Goal: Task Accomplishment & Management: Use online tool/utility

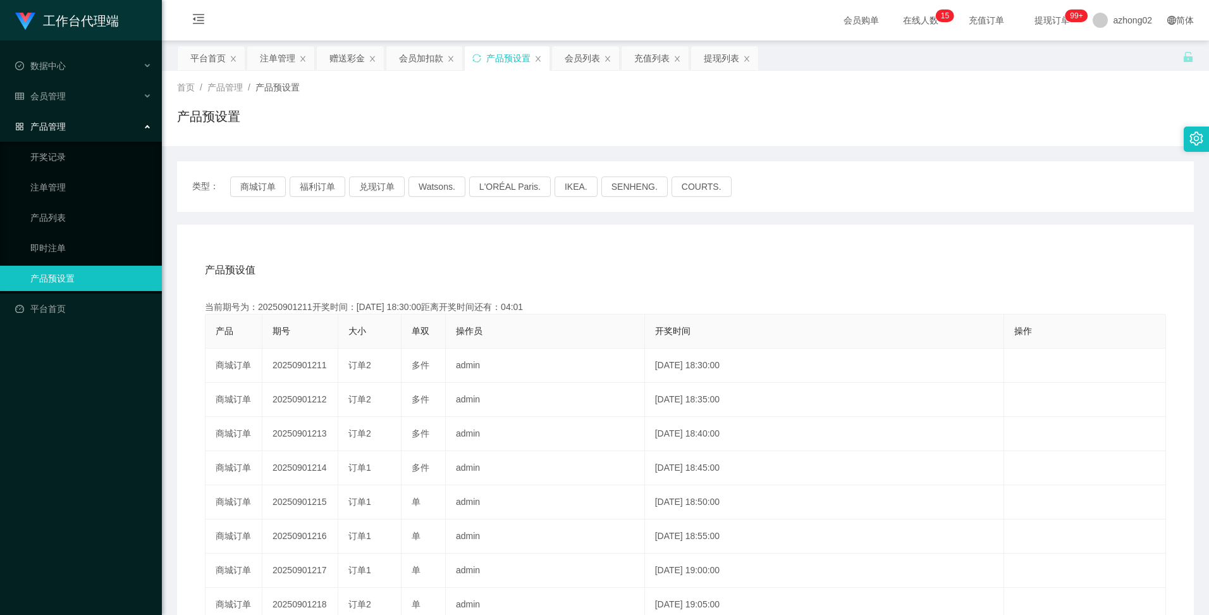
scroll to position [126, 0]
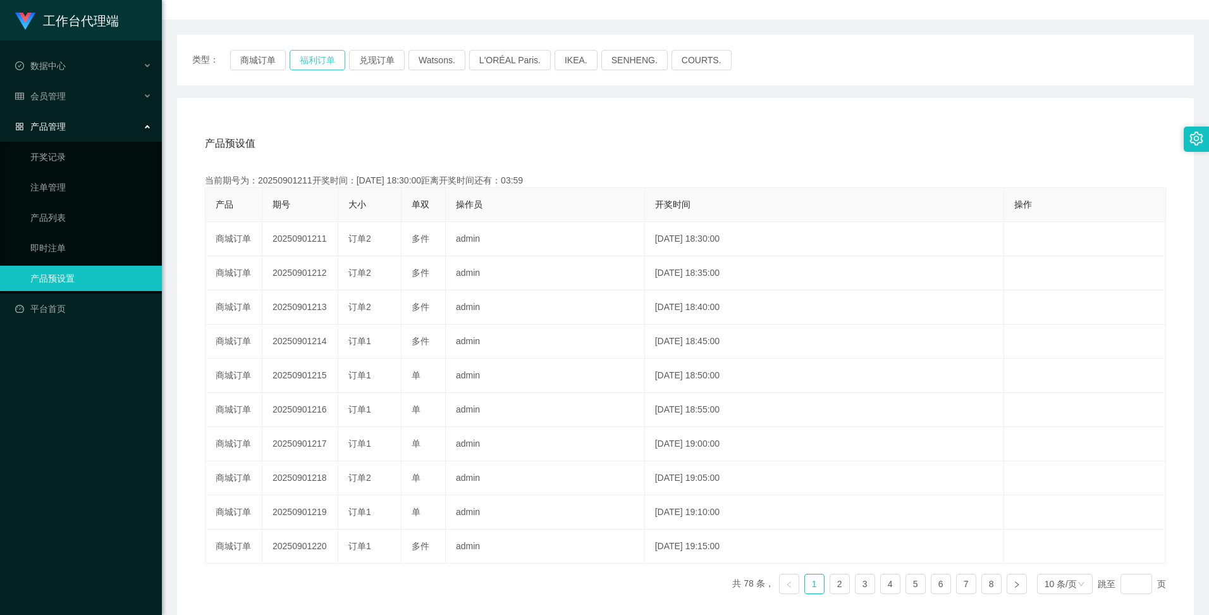
click at [317, 60] on button "福利订单" at bounding box center [318, 60] width 56 height 20
click at [537, 113] on div "产品预设值 添加期号 当前期号为：20250901211开奖时间：[DATE] 18:30:00距离开奖时间还有：03:58 产品 期号 大小 单双 操作员 …" at bounding box center [685, 358] width 1017 height 521
click at [373, 61] on button "兑现订单" at bounding box center [377, 60] width 56 height 20
click at [326, 82] on div "类型： 商城订单 福利订单 兑现订单 Watsons. L'ORÉAL Paris. IKEA. [GEOGRAPHIC_DATA]. COURTS." at bounding box center [685, 60] width 1017 height 51
click at [310, 58] on button "福利订单" at bounding box center [318, 60] width 56 height 20
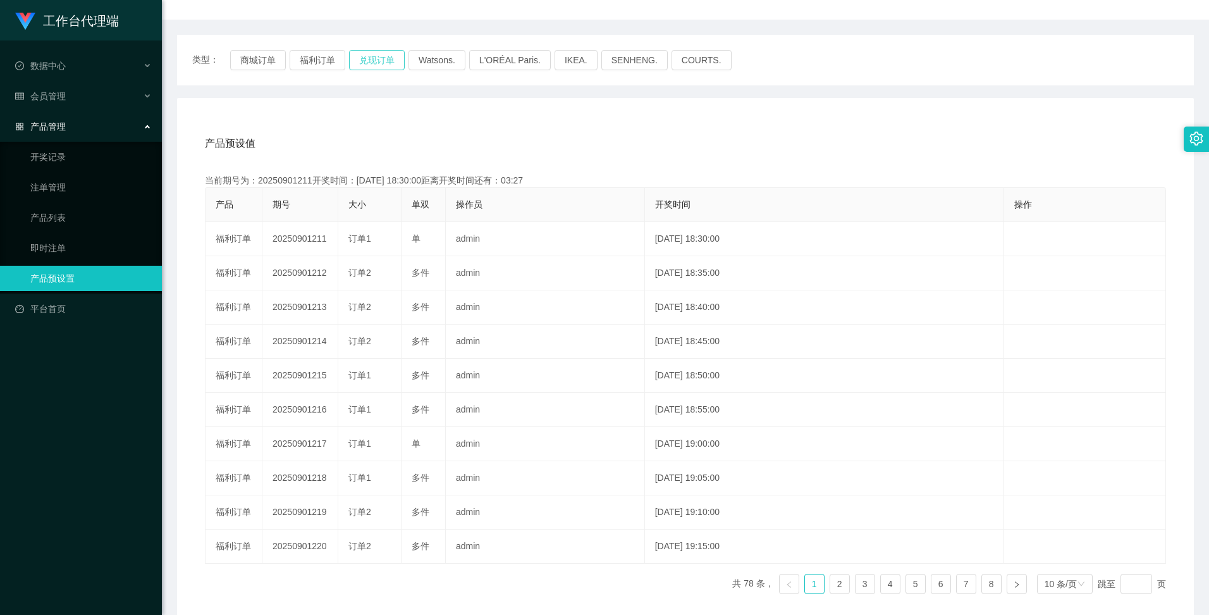
click at [381, 59] on button "兑现订单" at bounding box center [377, 60] width 56 height 20
click at [324, 55] on button "福利订单" at bounding box center [318, 60] width 56 height 20
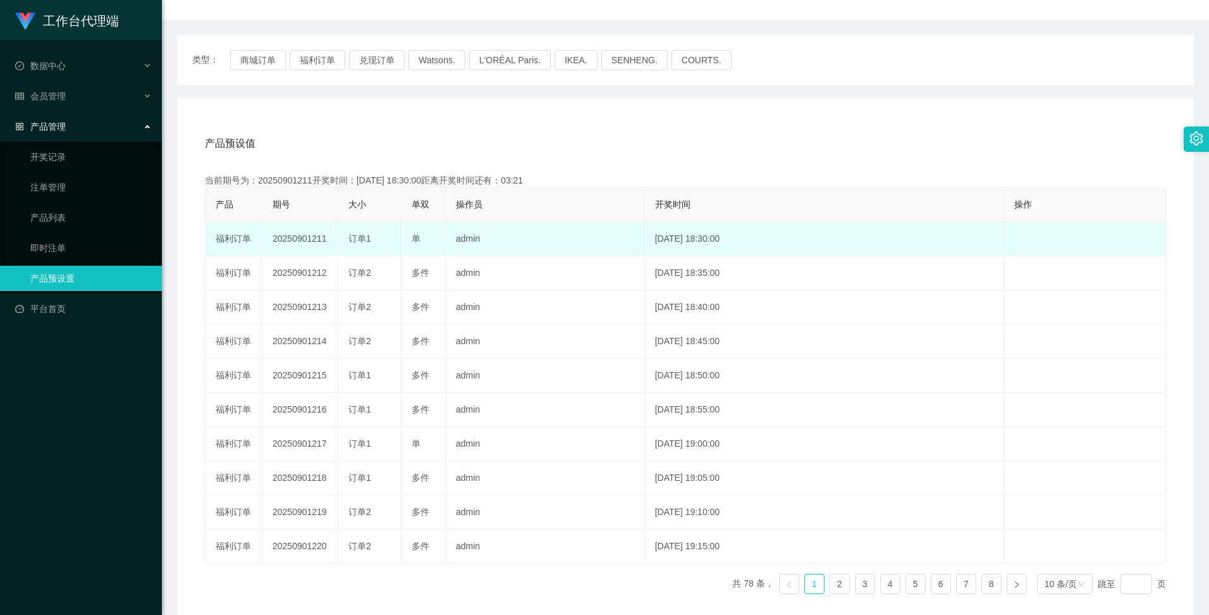
click at [297, 242] on td "20250901211" at bounding box center [300, 239] width 76 height 34
copy td "20250901211"
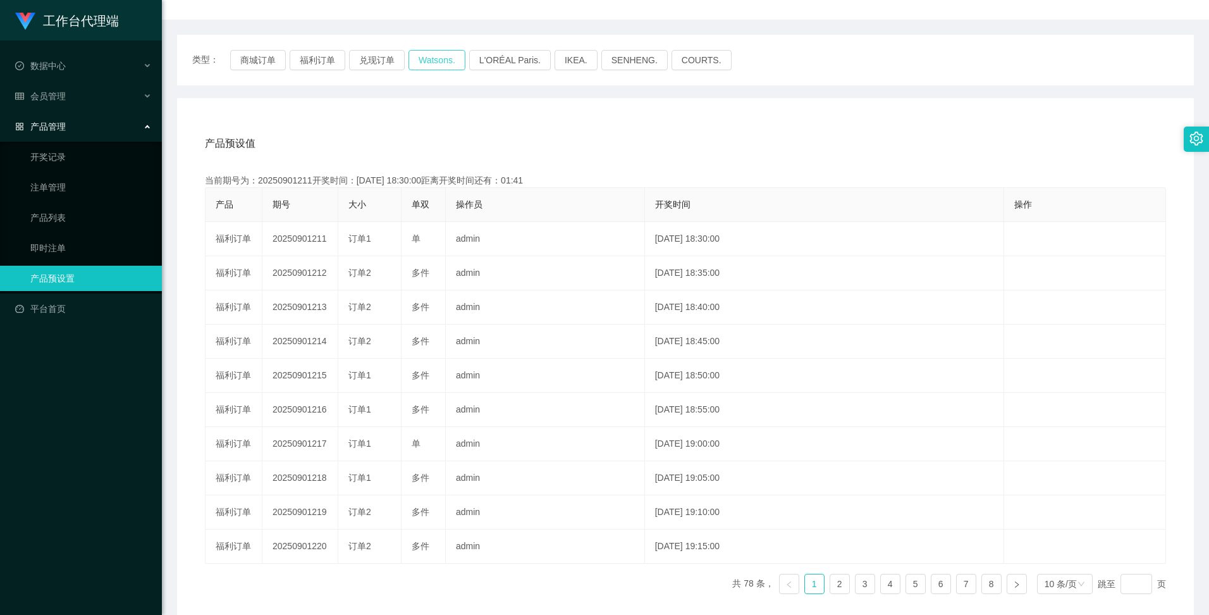
scroll to position [0, 0]
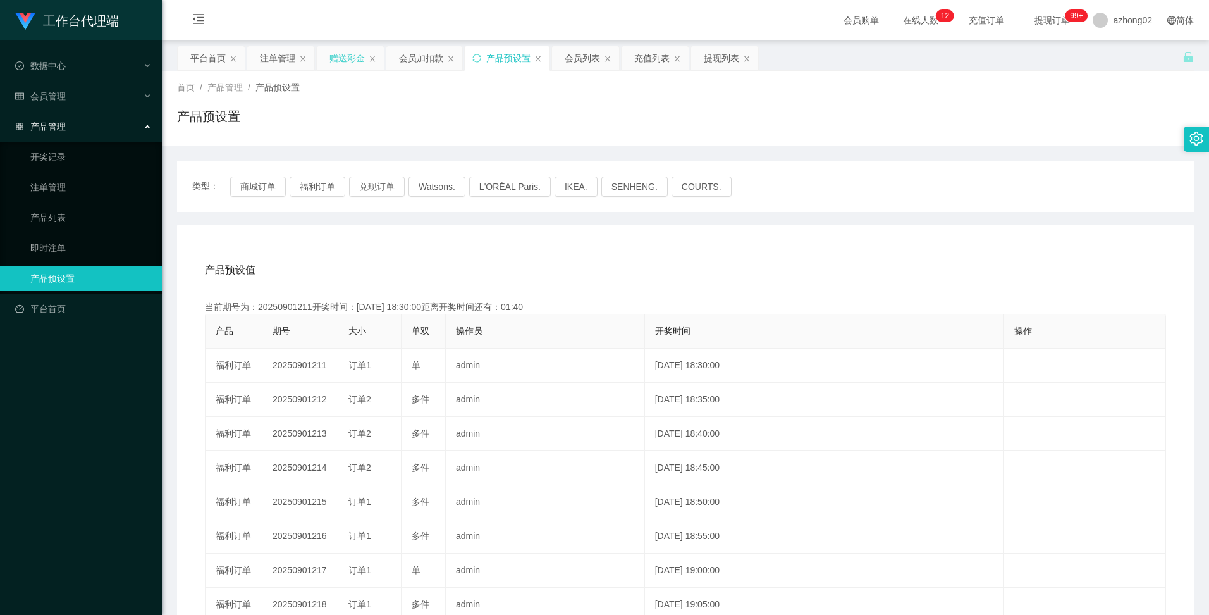
click at [357, 57] on div "赠送彩金" at bounding box center [346, 58] width 35 height 24
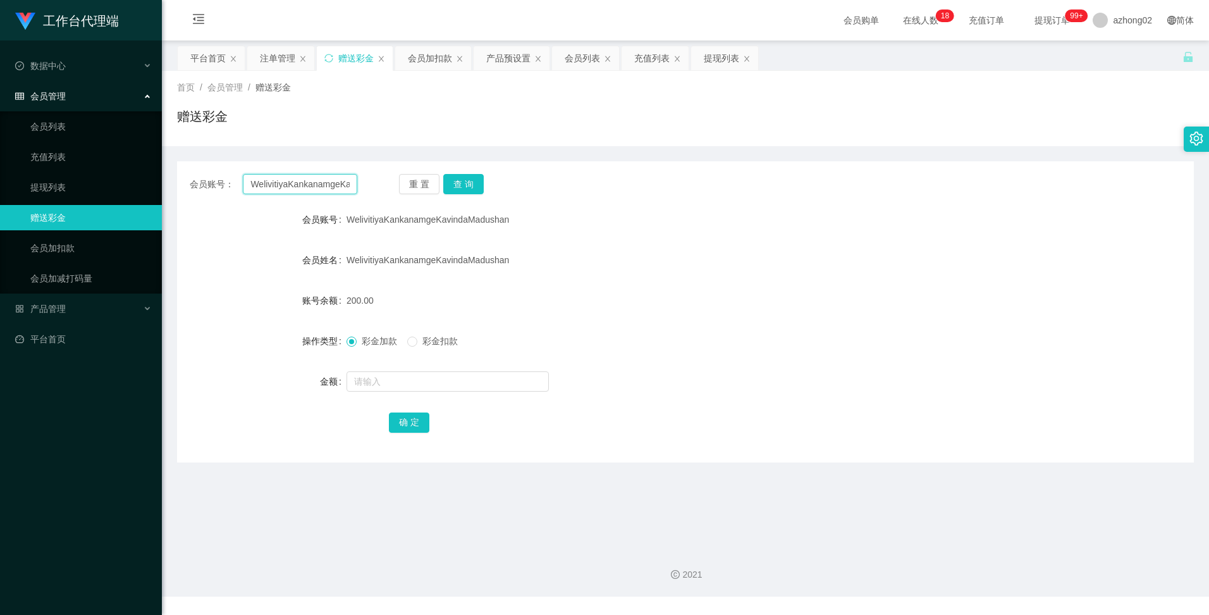
drag, startPoint x: 351, startPoint y: 181, endPoint x: 206, endPoint y: 183, distance: 144.8
click at [207, 183] on div "会员账号： WelivitiyaKankanamgeKavindaMadushan" at bounding box center [274, 184] width 168 height 20
paste input "150163278911"
drag, startPoint x: 352, startPoint y: 187, endPoint x: 291, endPoint y: 185, distance: 60.7
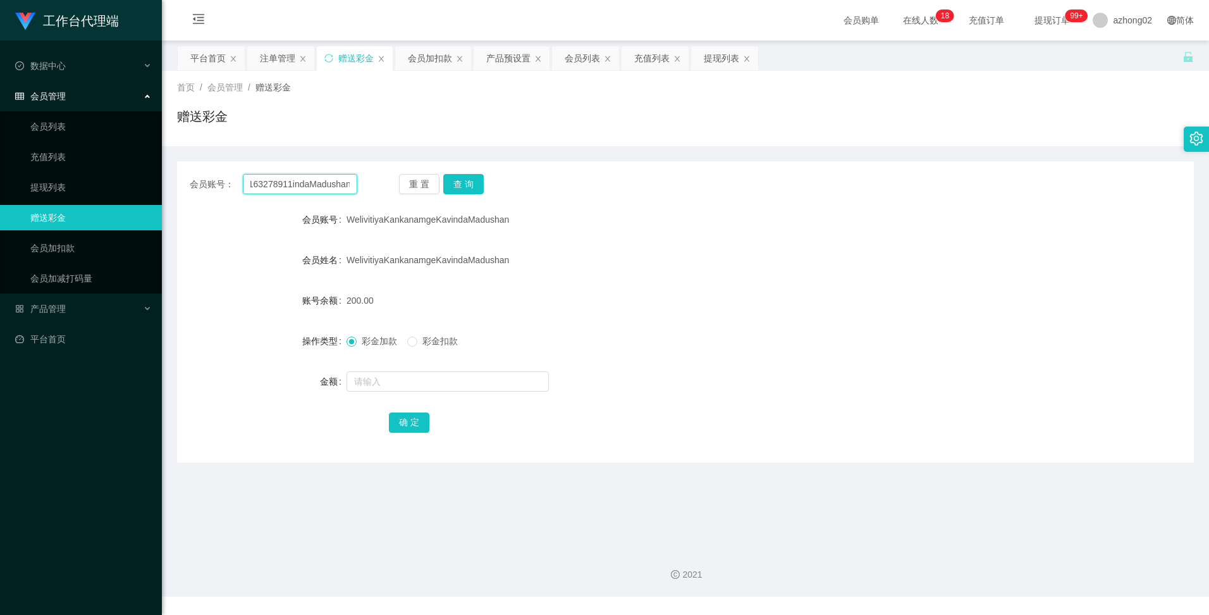
click at [291, 185] on input "150163278911indaMadushan" at bounding box center [300, 184] width 114 height 20
drag, startPoint x: 325, startPoint y: 185, endPoint x: 309, endPoint y: 185, distance: 16.4
click at [309, 185] on input "150163278911han" at bounding box center [300, 184] width 114 height 20
type input "150163278911"
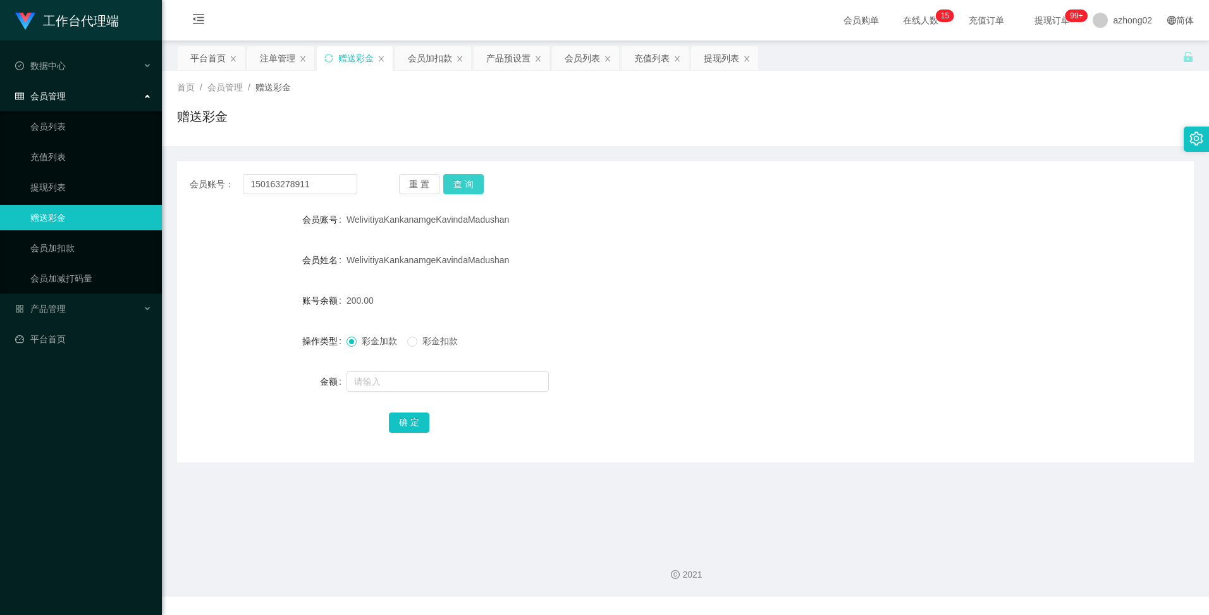
click at [462, 181] on button "查 询" at bounding box center [463, 184] width 40 height 20
click at [283, 55] on div "注单管理" at bounding box center [277, 58] width 35 height 24
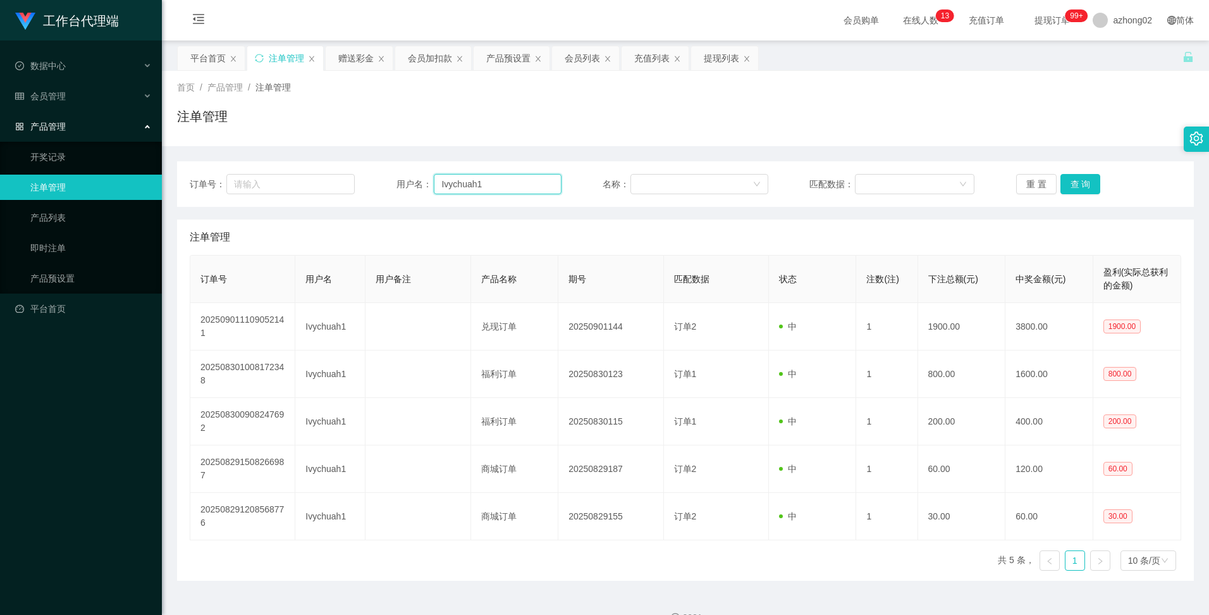
drag, startPoint x: 465, startPoint y: 175, endPoint x: 427, endPoint y: 174, distance: 37.3
click at [431, 171] on div "订单号： 用户名： Ivychuah1 名称： 匹配数据： 重 置 查 询" at bounding box center [685, 184] width 1017 height 46
paste input "15016327891"
type input "150163278911"
click at [1064, 182] on button "查 询" at bounding box center [1080, 184] width 40 height 20
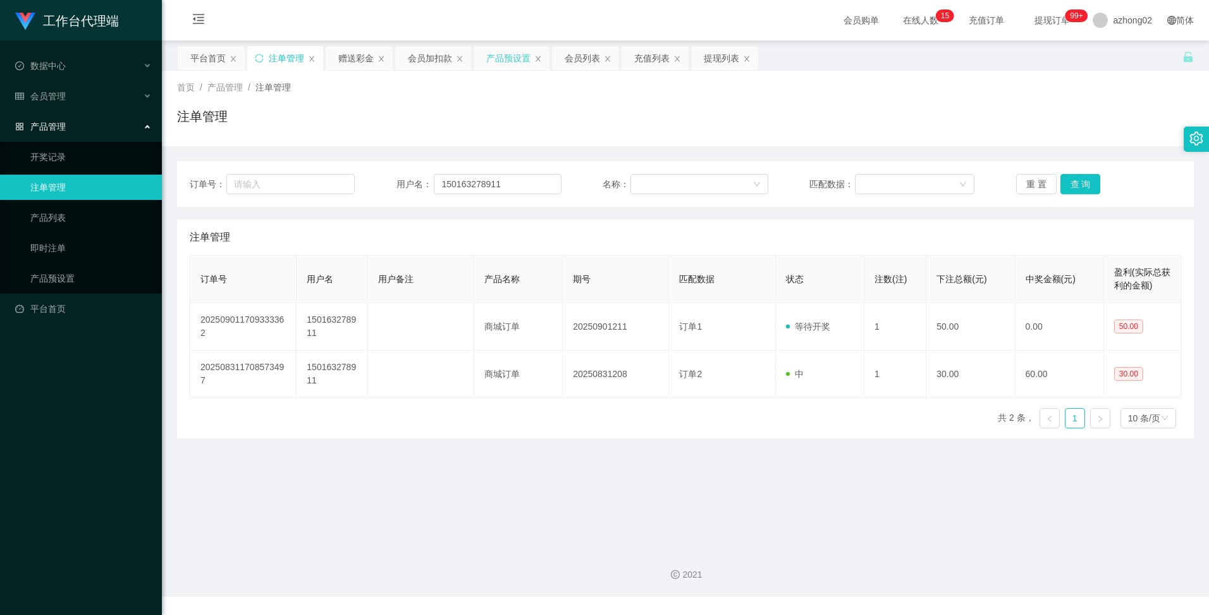
click at [496, 53] on div "产品预设置" at bounding box center [508, 58] width 44 height 24
